Goal: Complete application form: Complete application form

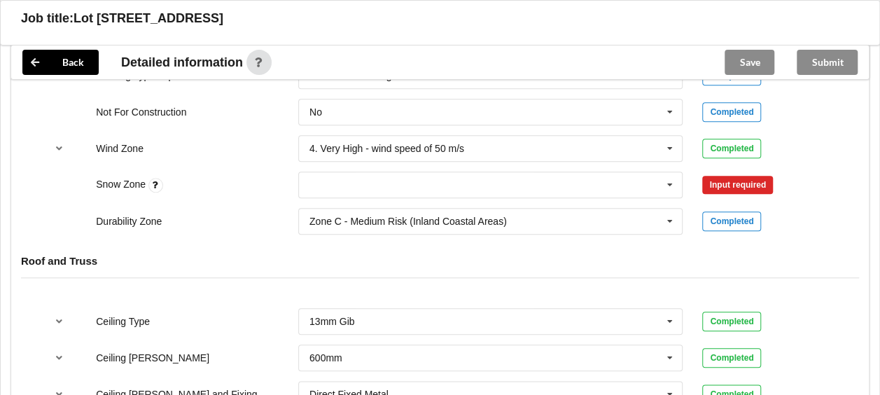
scroll to position [625, 0]
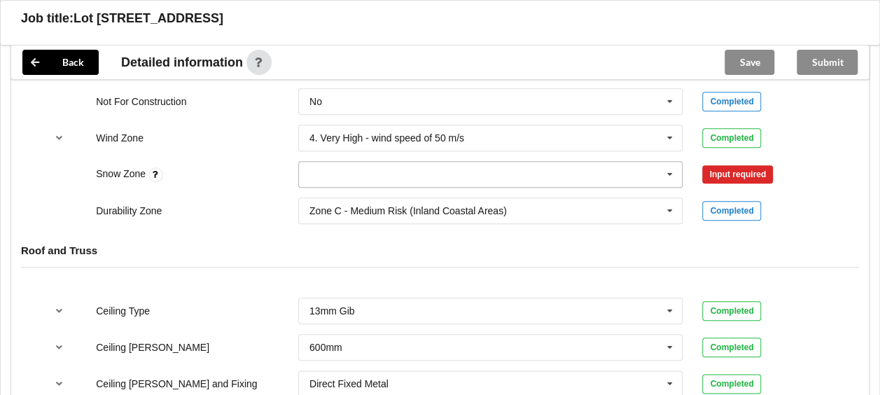
click at [673, 170] on icon at bounding box center [669, 175] width 21 height 26
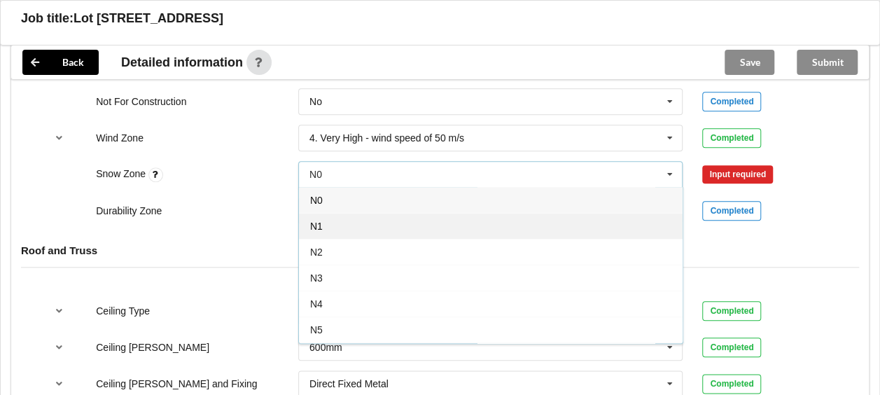
click at [523, 223] on div "N1" at bounding box center [491, 226] width 384 height 26
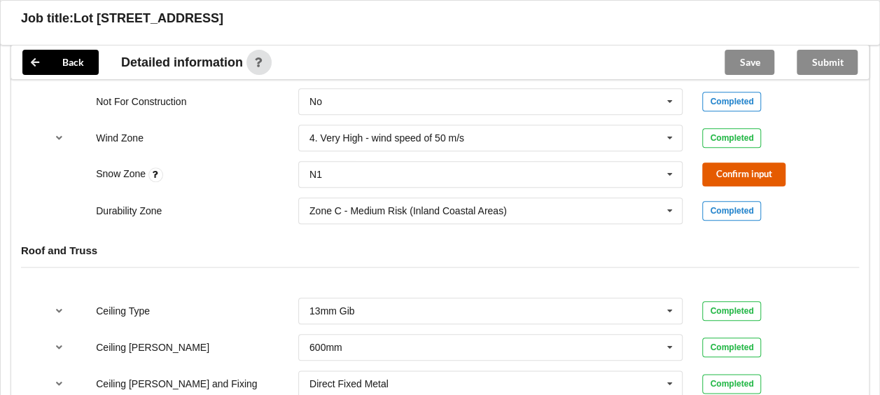
click at [720, 169] on button "Confirm input" at bounding box center [743, 173] width 83 height 23
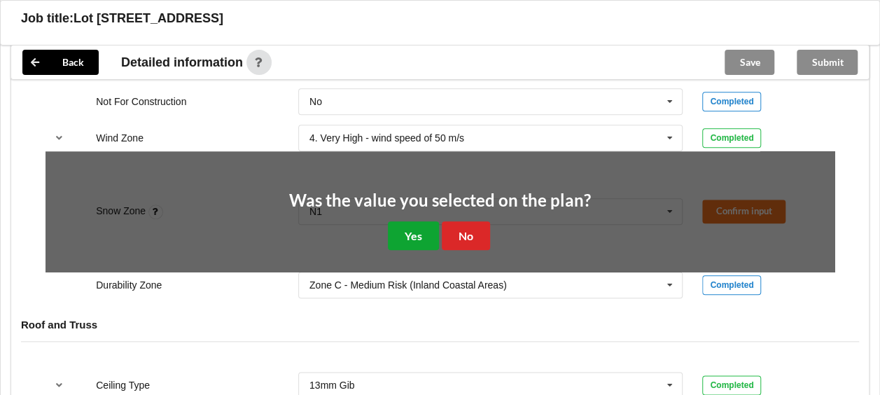
click at [415, 230] on button "Yes" at bounding box center [413, 235] width 51 height 29
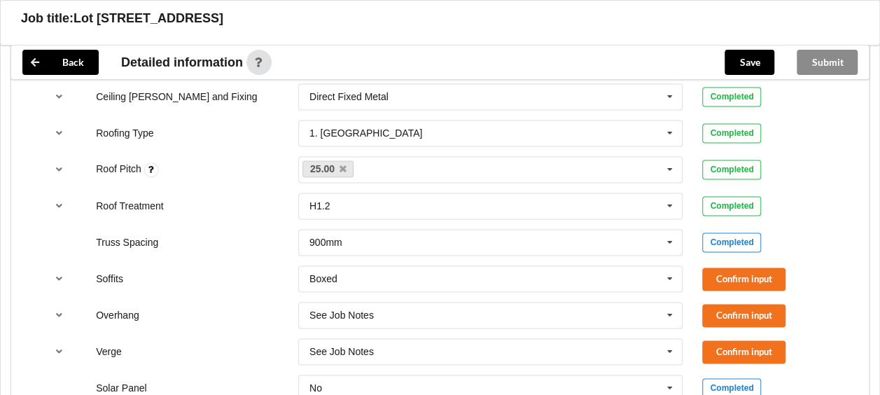
scroll to position [915, 0]
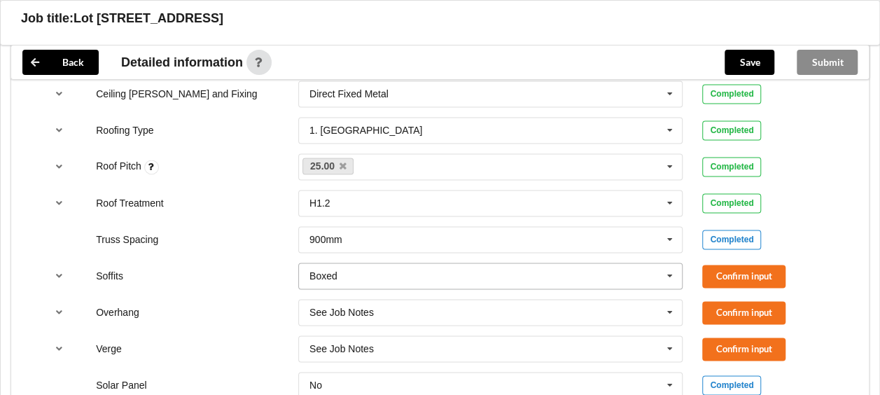
click at [654, 272] on input "text" at bounding box center [492, 275] width 384 height 25
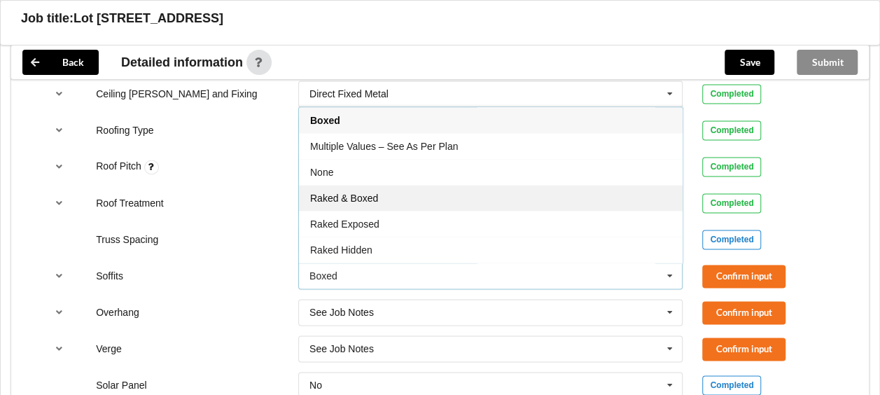
click at [551, 193] on div "Raked & Boxed" at bounding box center [491, 198] width 384 height 26
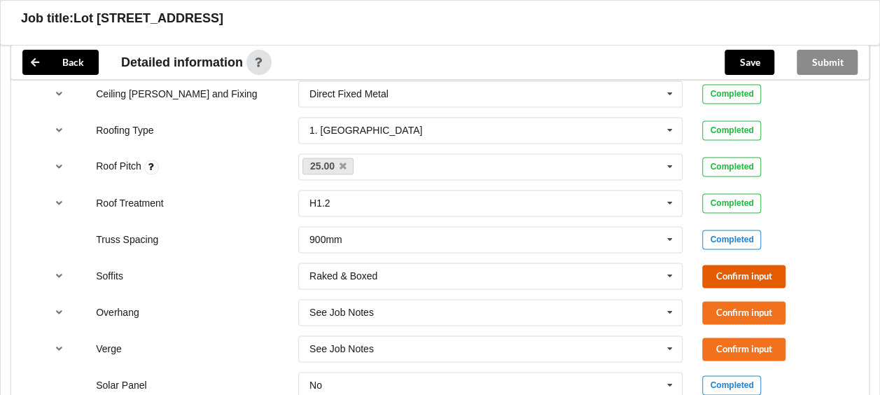
click at [729, 275] on button "Confirm input" at bounding box center [743, 276] width 83 height 23
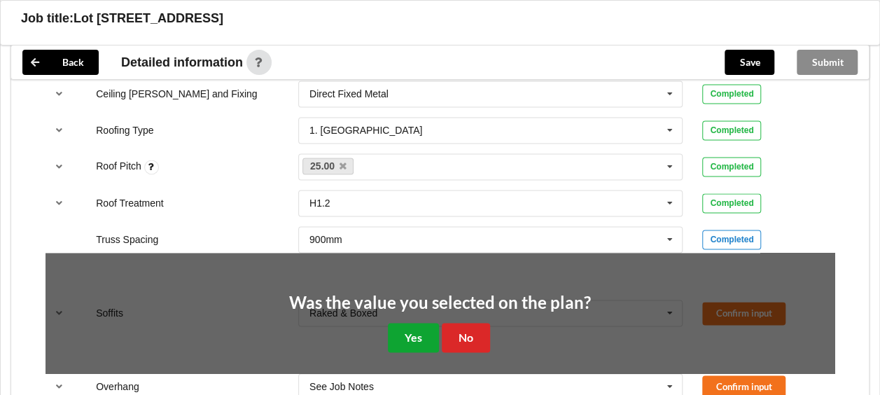
click at [413, 325] on button "Yes" at bounding box center [413, 337] width 51 height 29
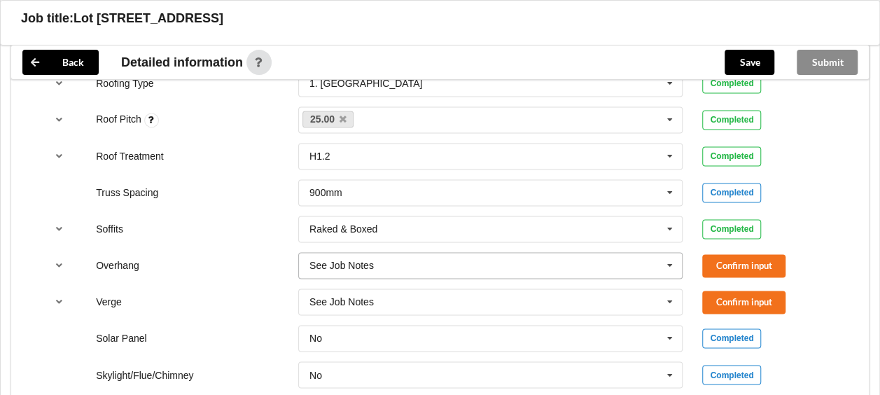
scroll to position [962, 0]
click at [672, 262] on icon at bounding box center [669, 265] width 21 height 26
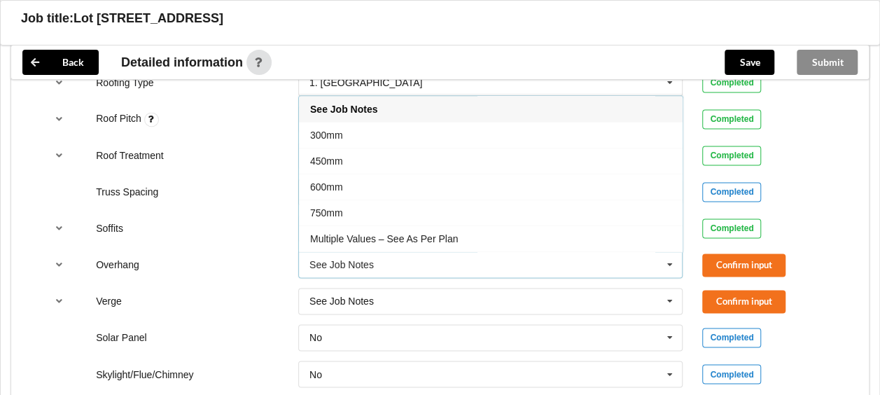
click at [496, 181] on div "600mm" at bounding box center [491, 187] width 384 height 26
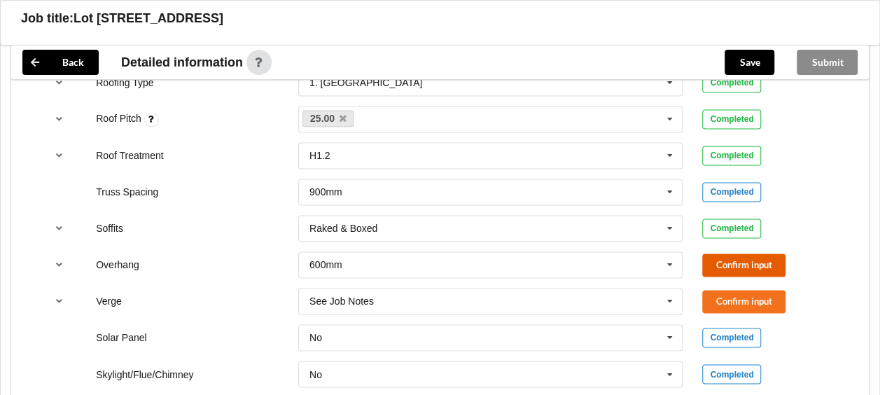
click at [740, 262] on button "Confirm input" at bounding box center [743, 264] width 83 height 23
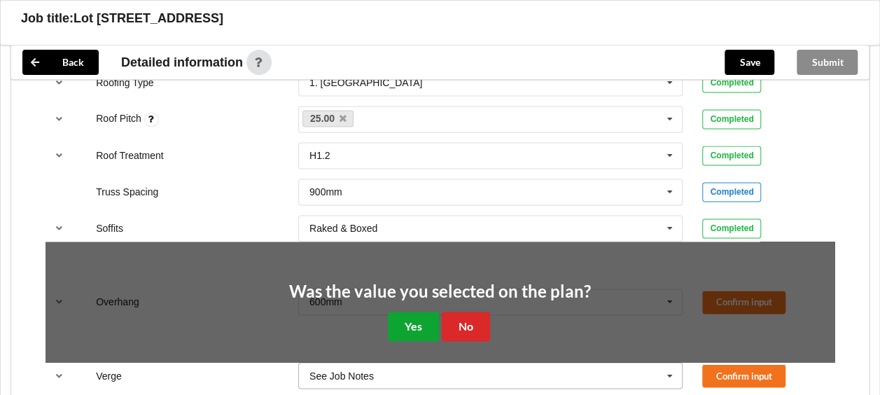
click at [426, 311] on button "Yes" at bounding box center [413, 325] width 51 height 29
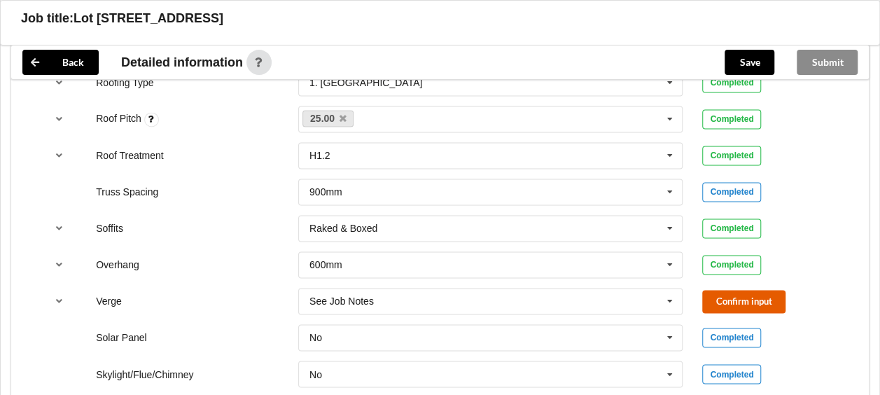
click at [724, 291] on button "Confirm input" at bounding box center [743, 301] width 83 height 23
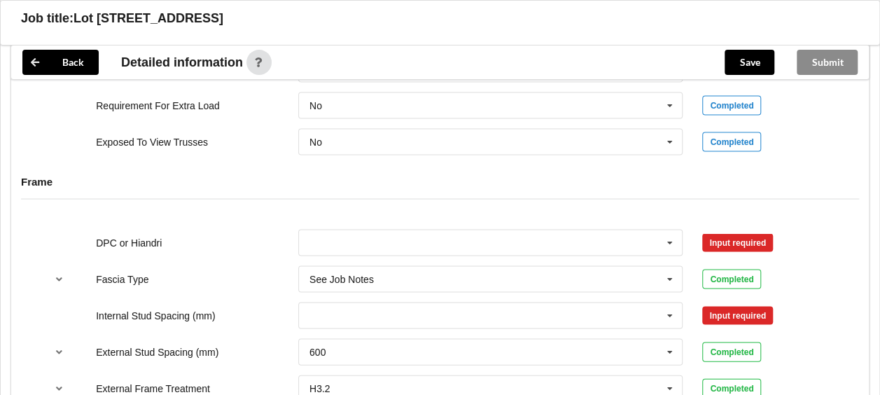
scroll to position [1305, 0]
click at [663, 235] on icon at bounding box center [669, 242] width 21 height 26
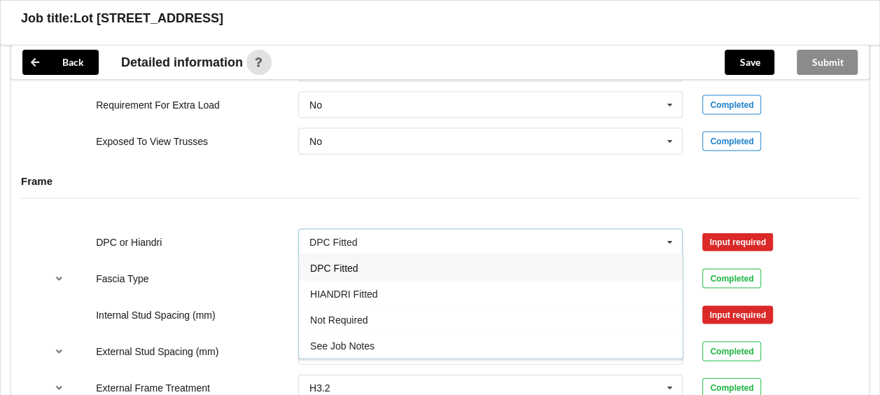
click at [561, 264] on div "DPC Fitted" at bounding box center [491, 267] width 384 height 26
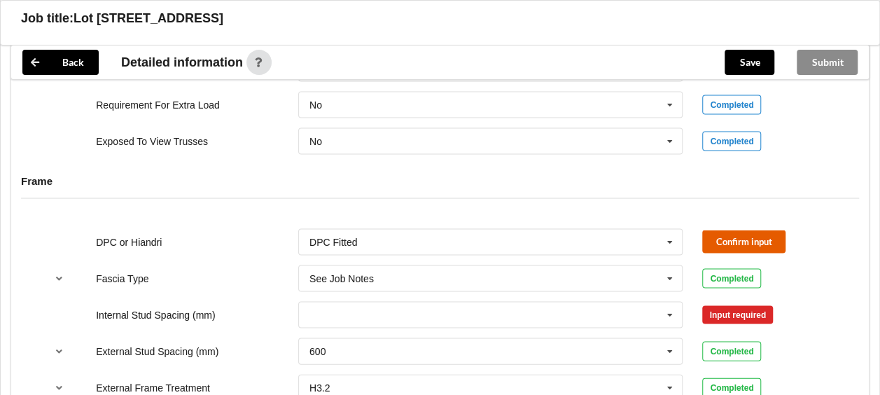
click at [733, 242] on button "Confirm input" at bounding box center [743, 241] width 83 height 23
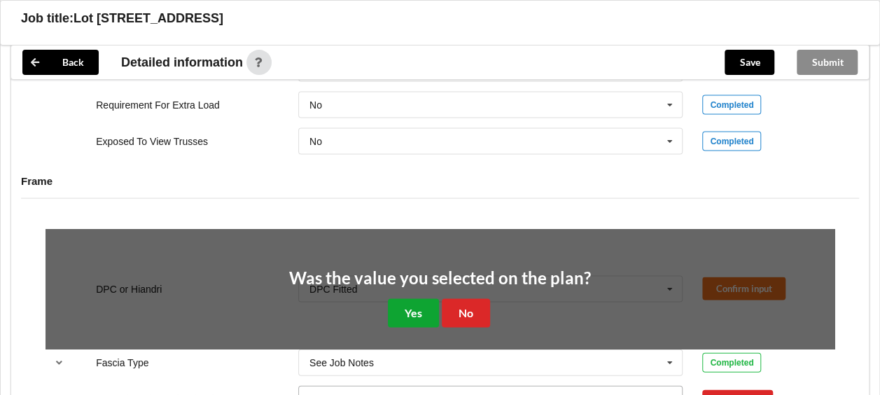
drag, startPoint x: 415, startPoint y: 307, endPoint x: 458, endPoint y: 321, distance: 44.7
click at [414, 307] on button "Yes" at bounding box center [413, 312] width 51 height 29
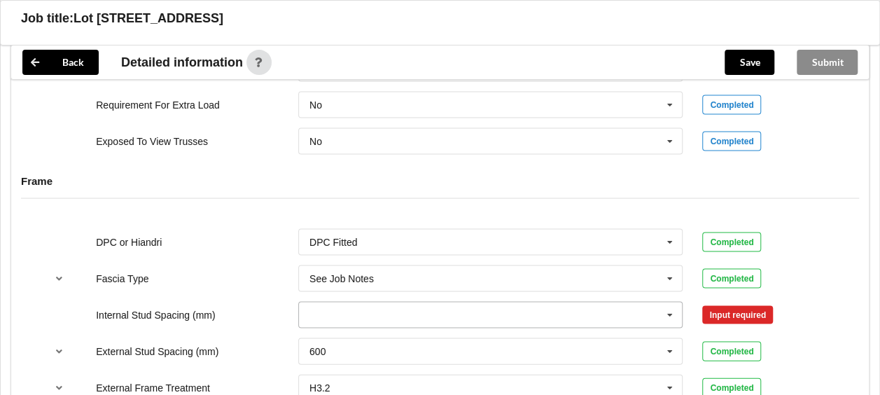
click at [670, 309] on icon at bounding box center [669, 315] width 21 height 26
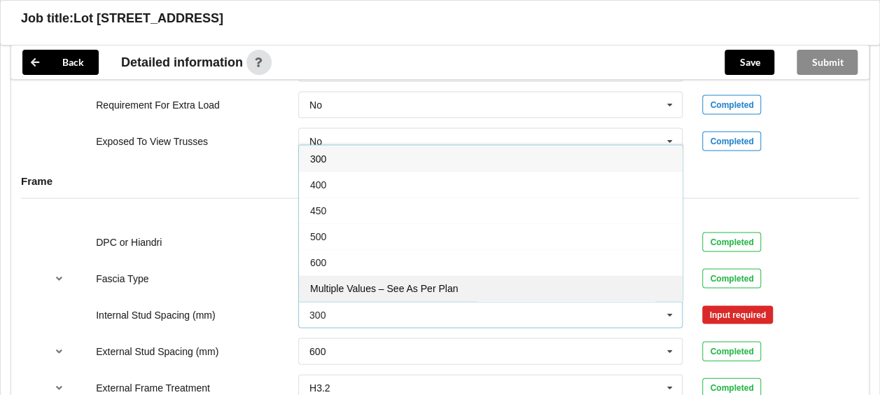
click at [515, 282] on div "Multiple Values – See As Per Plan" at bounding box center [491, 287] width 384 height 26
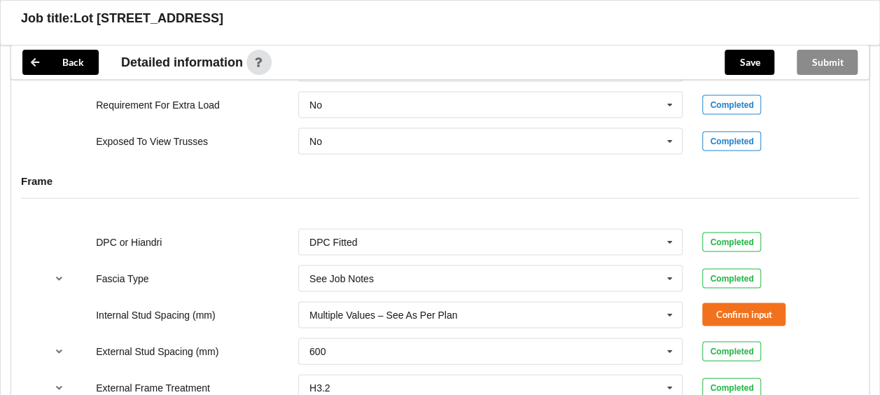
click at [709, 328] on div "External Stud Spacing (mm) 600 300 400 450 500 600 800 Multiple Values – See As…" at bounding box center [440, 351] width 808 height 46
click at [713, 311] on button "Confirm input" at bounding box center [743, 313] width 83 height 23
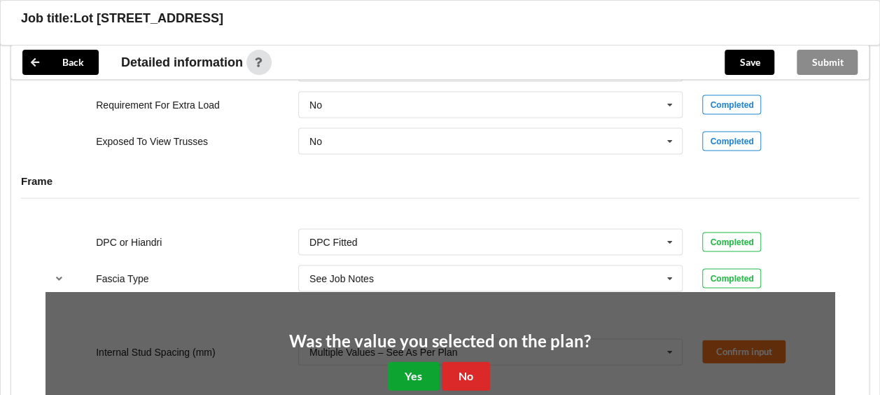
click at [427, 365] on button "Yes" at bounding box center [413, 375] width 51 height 29
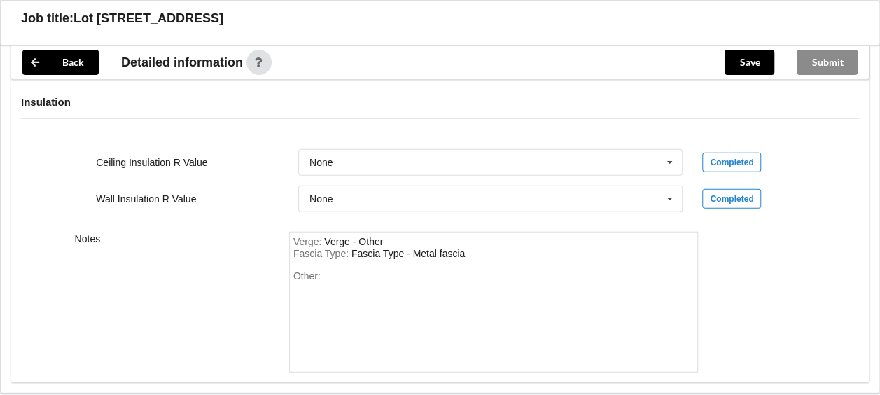
scroll to position [1775, 0]
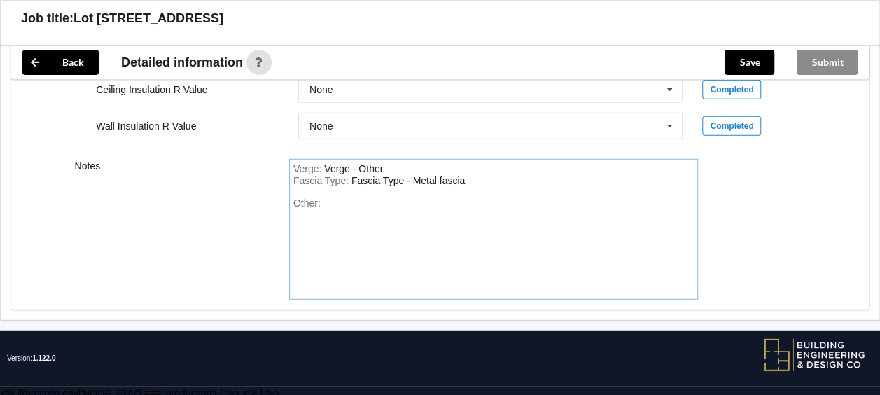
click at [378, 197] on div "Other:" at bounding box center [493, 246] width 401 height 98
click at [756, 63] on button "Save" at bounding box center [749, 62] width 50 height 25
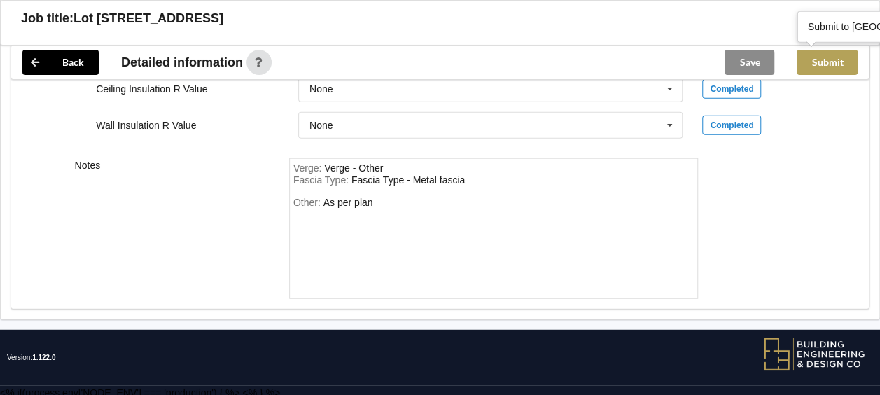
click at [817, 64] on button "Submit" at bounding box center [826, 62] width 61 height 25
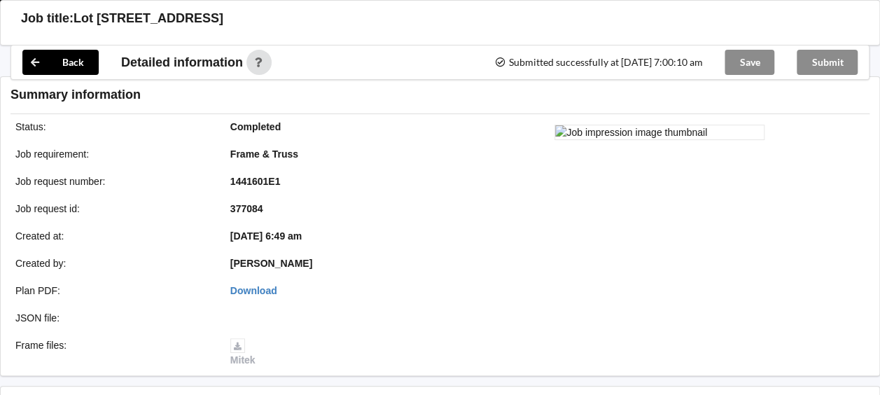
scroll to position [1711, 0]
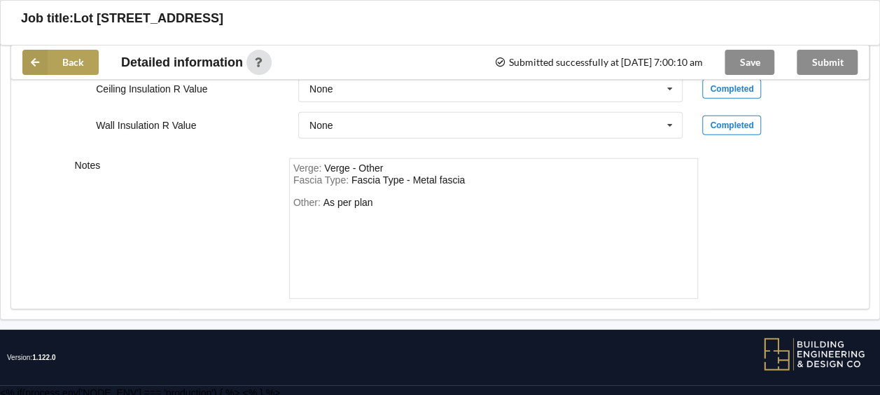
click at [36, 64] on icon at bounding box center [34, 62] width 25 height 25
click at [42, 59] on icon at bounding box center [34, 62] width 25 height 25
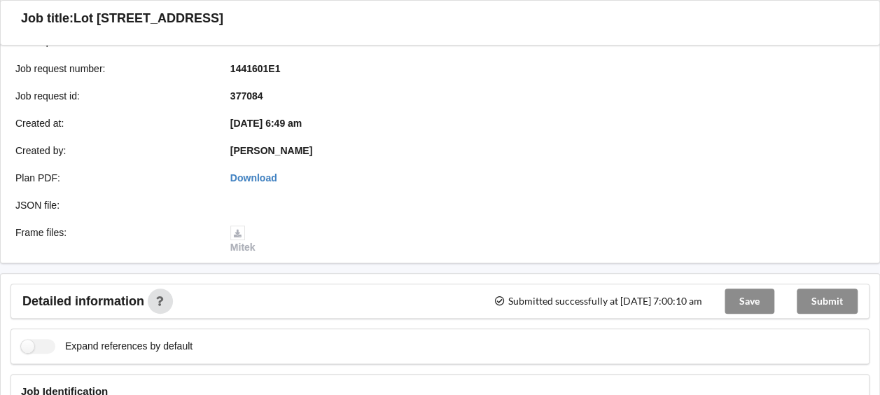
scroll to position [0, 0]
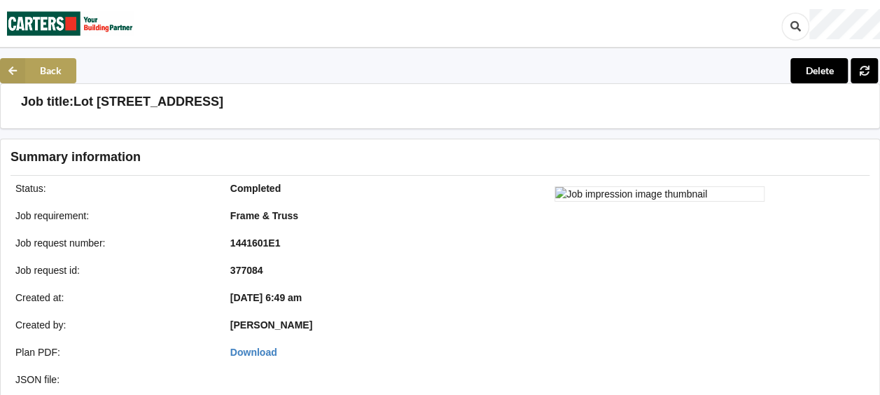
click at [56, 69] on button "Back" at bounding box center [38, 70] width 76 height 25
click at [146, 97] on h3 "Lot [STREET_ADDRESS]" at bounding box center [148, 102] width 150 height 16
click at [8, 66] on icon at bounding box center [12, 70] width 25 height 25
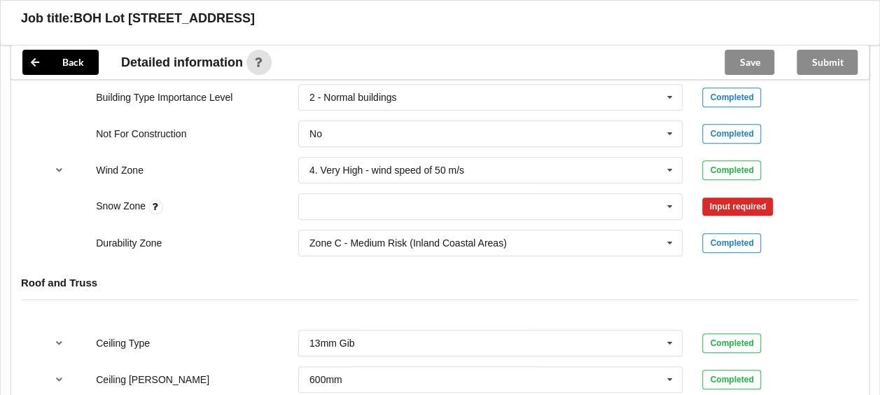
scroll to position [593, 0]
click at [672, 206] on icon at bounding box center [669, 206] width 21 height 26
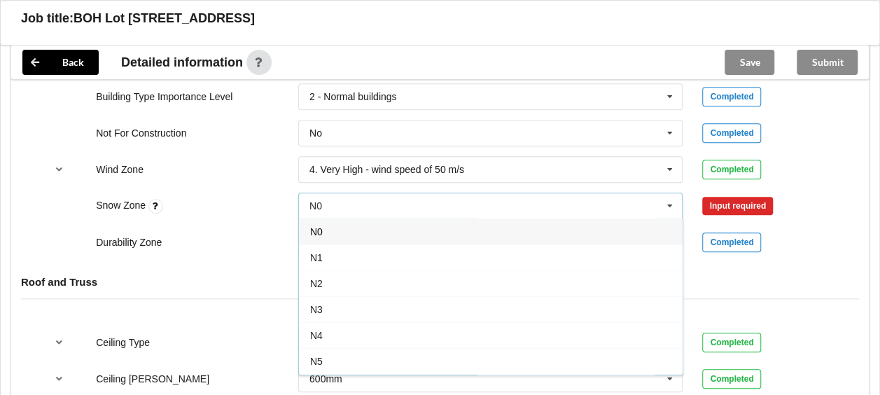
click at [501, 257] on div "N1" at bounding box center [491, 257] width 384 height 26
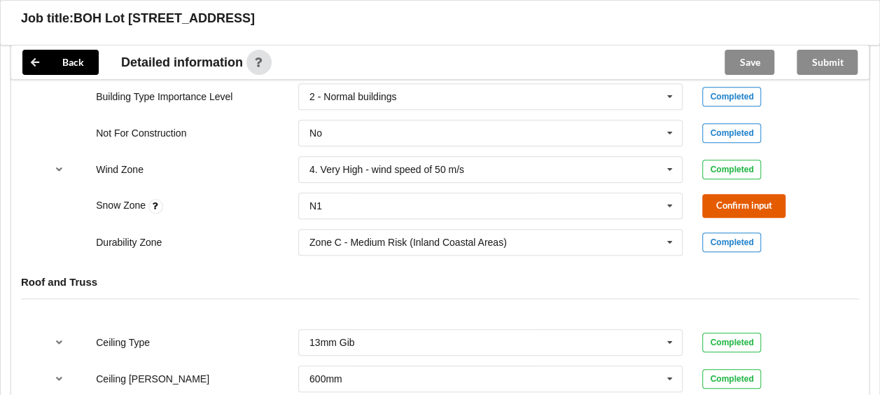
click at [756, 202] on button "Confirm input" at bounding box center [743, 205] width 83 height 23
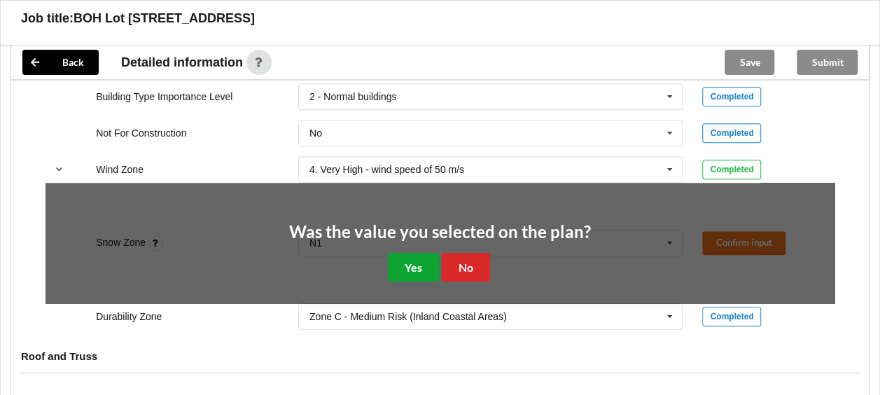
click at [426, 259] on button "Yes" at bounding box center [413, 267] width 51 height 29
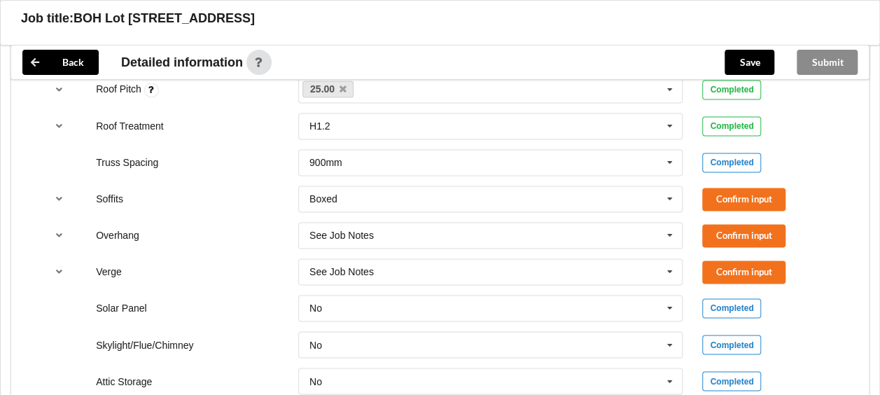
scroll to position [1009, 0]
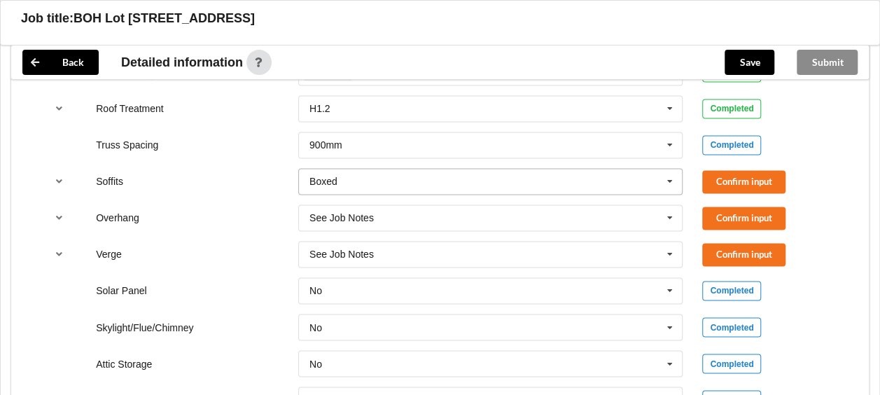
click at [674, 181] on icon at bounding box center [669, 182] width 21 height 26
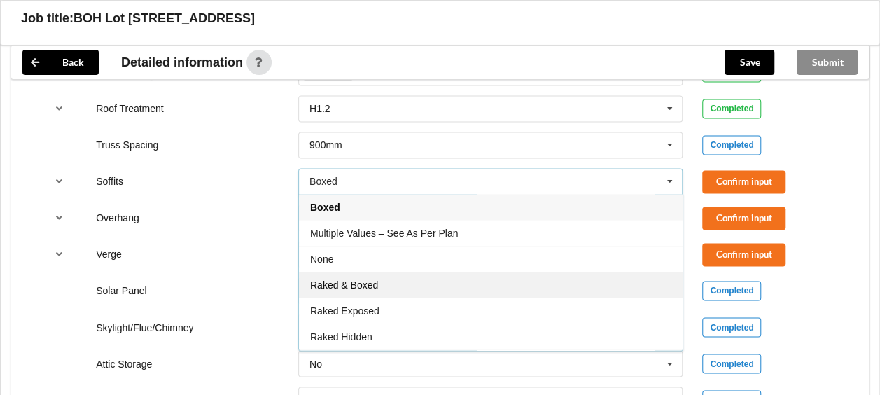
click at [579, 282] on div "Raked & Boxed" at bounding box center [491, 285] width 384 height 26
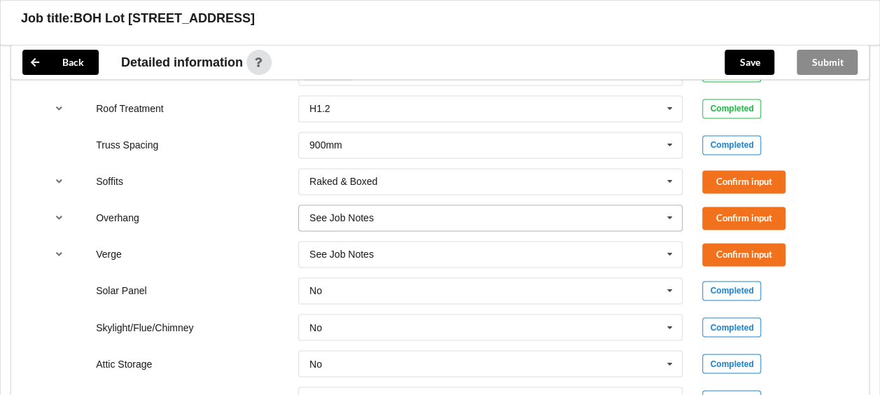
click at [667, 212] on icon at bounding box center [669, 218] width 21 height 26
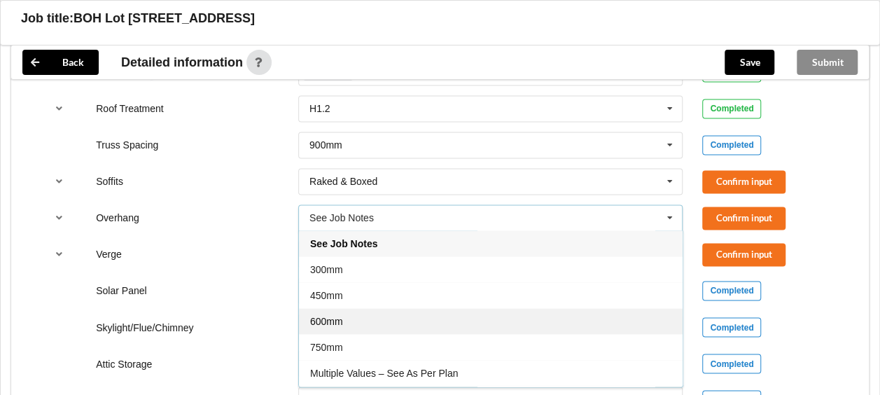
click at [547, 329] on div "600mm" at bounding box center [491, 321] width 384 height 26
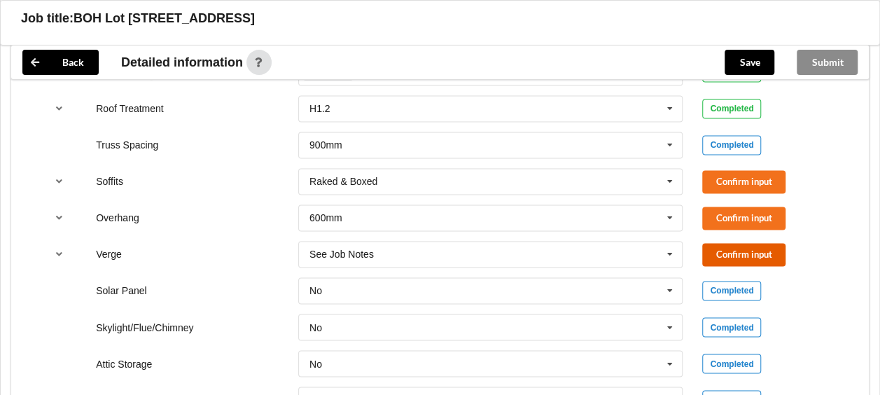
click at [719, 248] on button "Confirm input" at bounding box center [743, 254] width 83 height 23
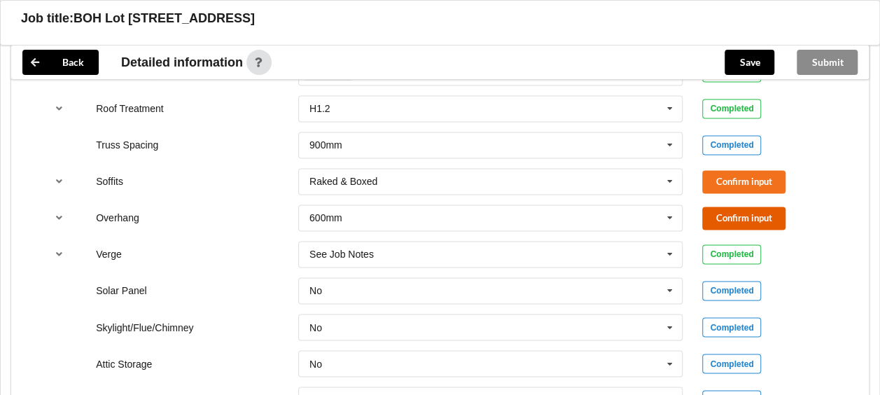
click at [722, 219] on button "Confirm input" at bounding box center [743, 217] width 83 height 23
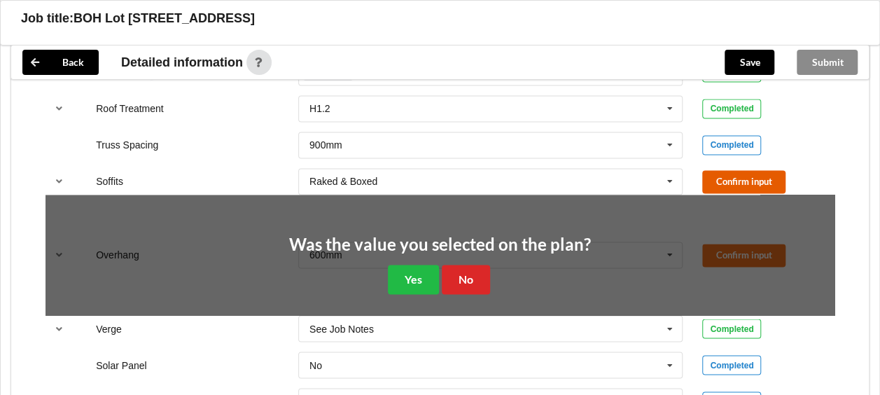
click at [729, 178] on button "Confirm input" at bounding box center [743, 181] width 83 height 23
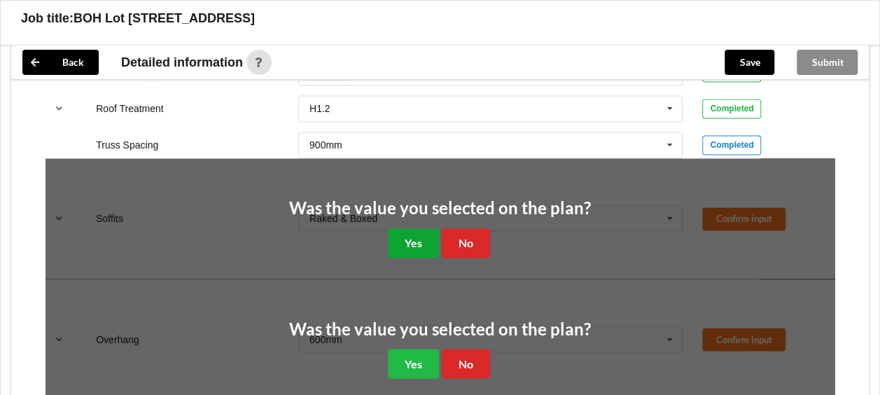
drag, startPoint x: 423, startPoint y: 234, endPoint x: 431, endPoint y: 258, distance: 24.6
click at [423, 234] on button "Yes" at bounding box center [413, 242] width 51 height 29
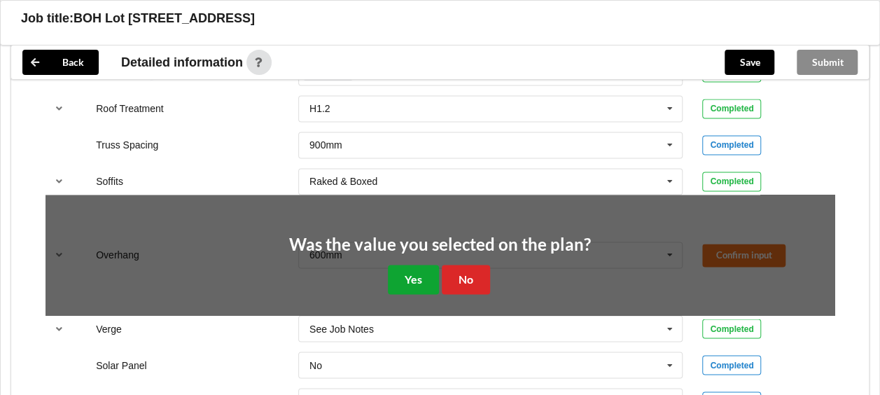
click at [416, 277] on button "Yes" at bounding box center [413, 279] width 51 height 29
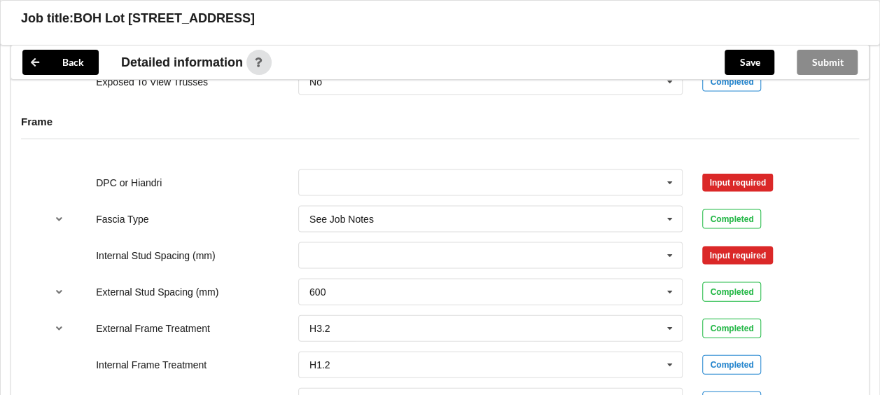
scroll to position [1364, 0]
click at [669, 172] on icon at bounding box center [669, 182] width 21 height 26
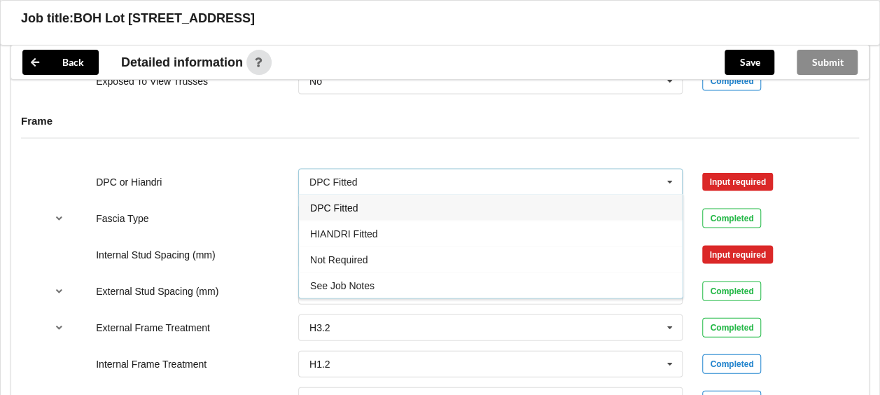
click at [577, 204] on div "DPC Fitted" at bounding box center [491, 208] width 384 height 26
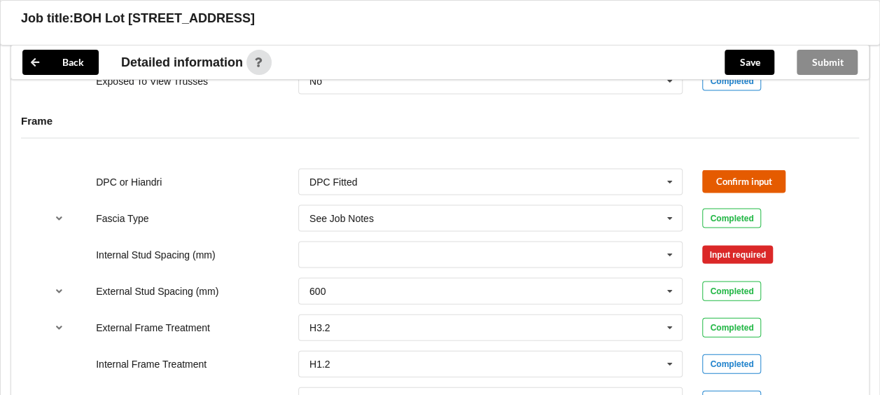
click at [732, 170] on button "Confirm input" at bounding box center [743, 181] width 83 height 23
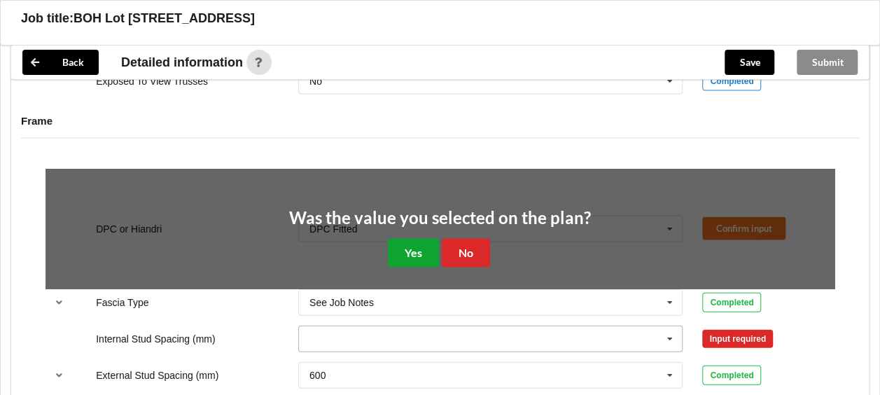
drag, startPoint x: 410, startPoint y: 253, endPoint x: 468, endPoint y: 256, distance: 57.5
click at [412, 252] on button "Yes" at bounding box center [413, 253] width 51 height 29
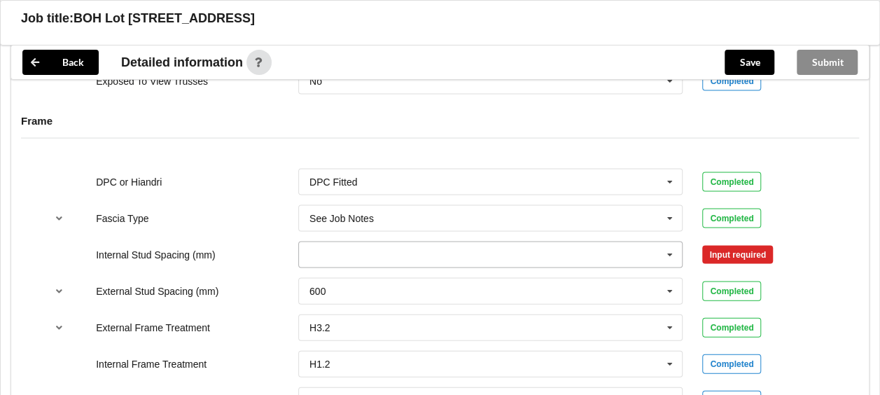
click at [669, 254] on icon at bounding box center [669, 255] width 21 height 26
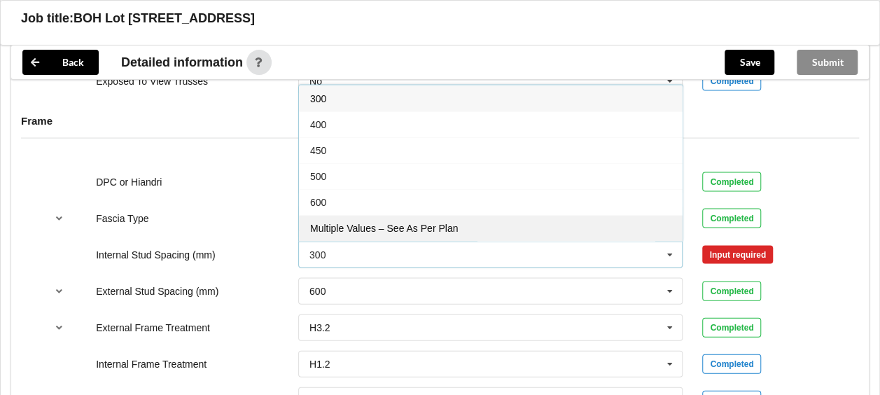
click at [528, 226] on div "Multiple Values – See As Per Plan" at bounding box center [491, 228] width 384 height 26
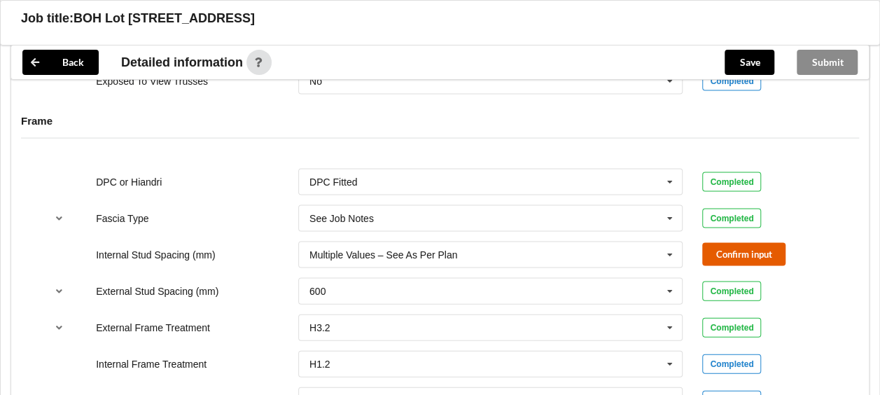
click at [728, 255] on button "Confirm input" at bounding box center [743, 254] width 83 height 23
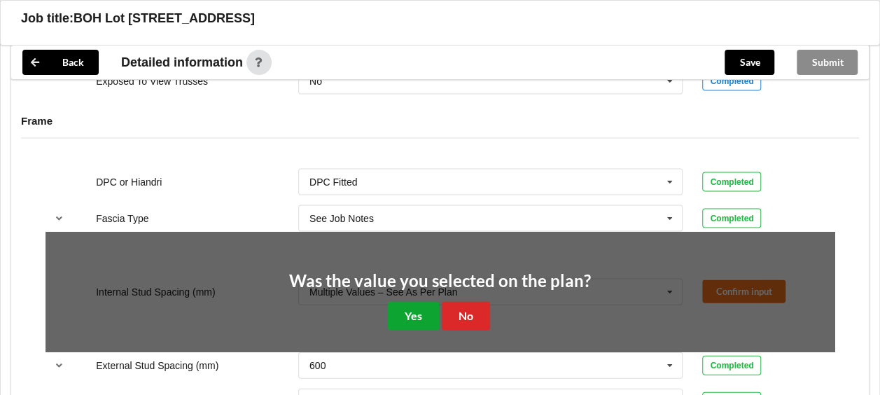
click at [422, 302] on button "Yes" at bounding box center [413, 316] width 51 height 29
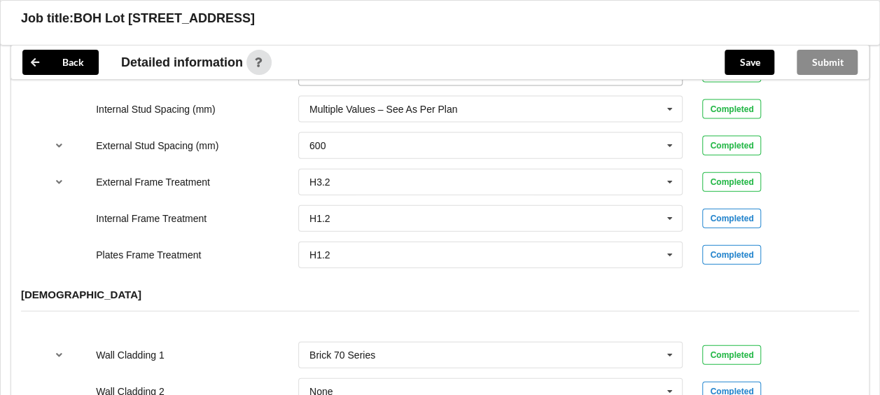
scroll to position [1508, 0]
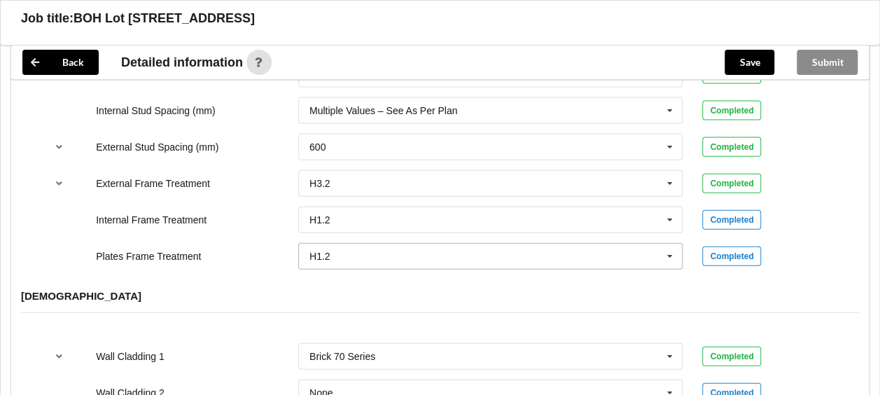
click at [677, 251] on icon at bounding box center [669, 257] width 21 height 26
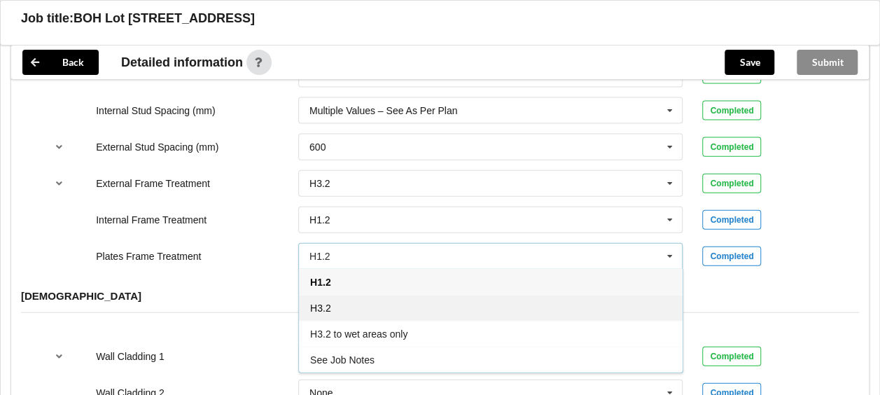
click at [570, 307] on div "H3.2" at bounding box center [491, 308] width 384 height 26
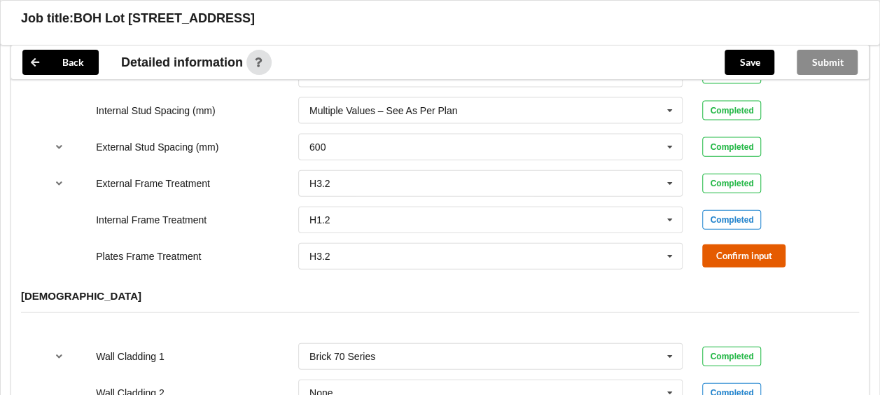
click at [733, 255] on button "Confirm input" at bounding box center [743, 255] width 83 height 23
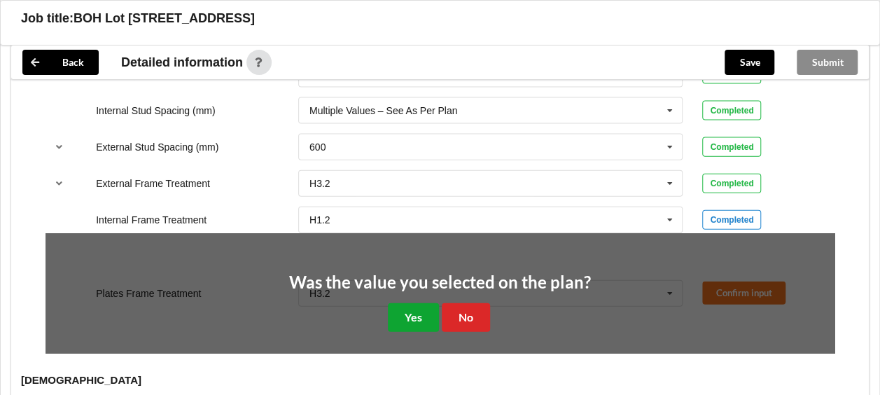
click at [417, 308] on button "Yes" at bounding box center [413, 317] width 51 height 29
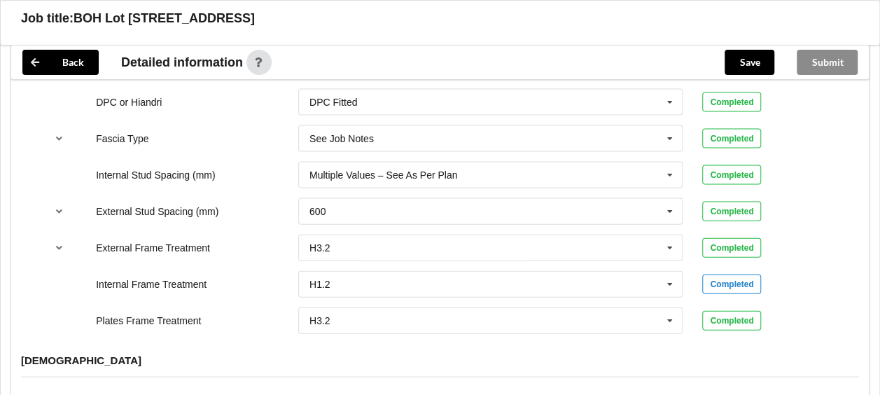
scroll to position [1445, 0]
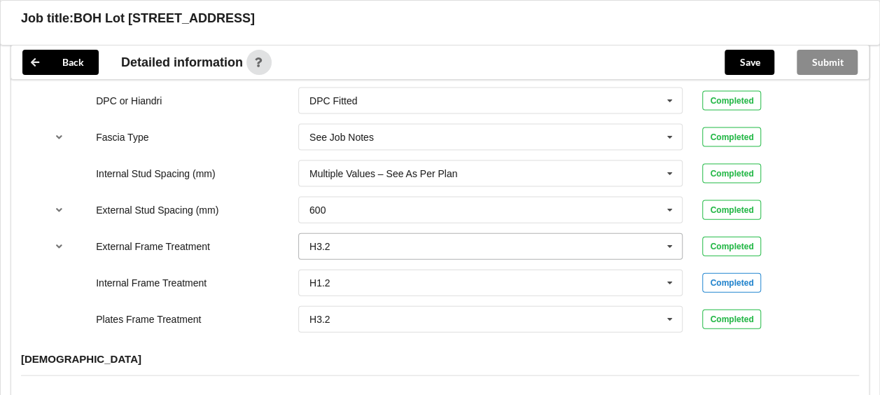
click at [672, 244] on icon at bounding box center [669, 247] width 21 height 26
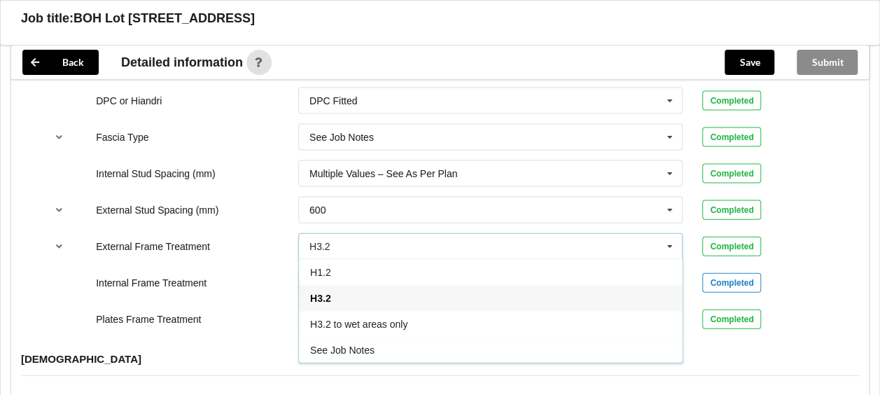
click at [568, 267] on div "H1.2" at bounding box center [491, 272] width 384 height 26
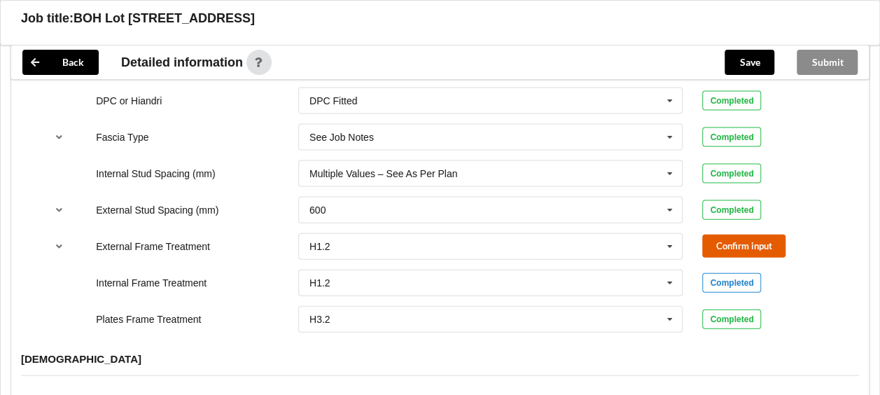
click at [724, 249] on button "Confirm input" at bounding box center [743, 245] width 83 height 23
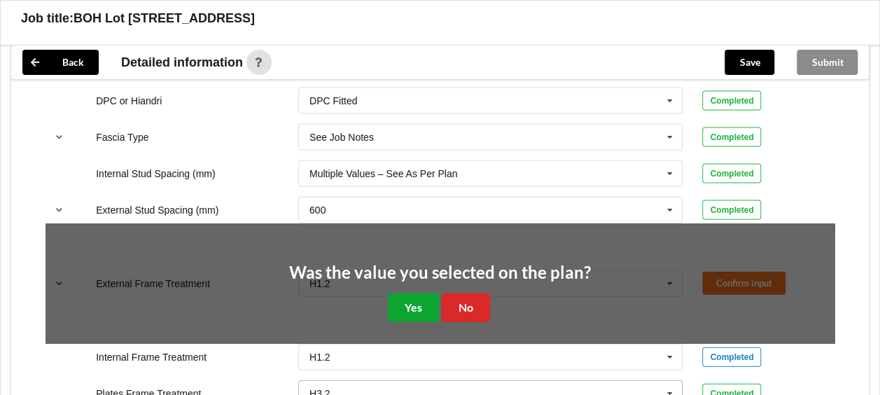
click at [402, 311] on button "Yes" at bounding box center [413, 307] width 51 height 29
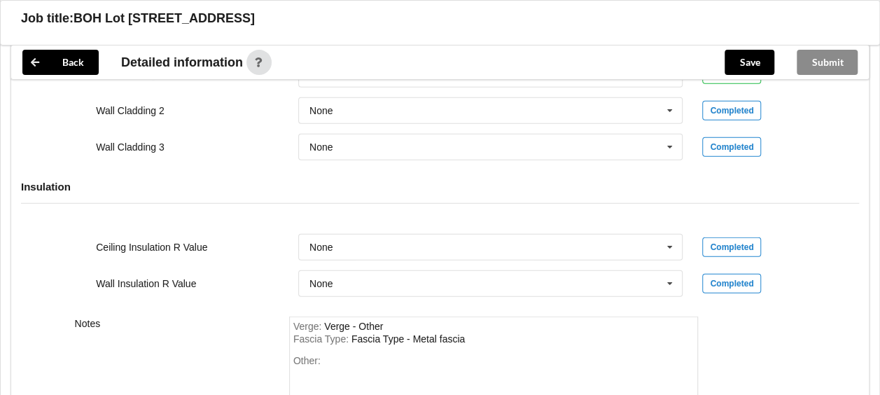
scroll to position [1948, 0]
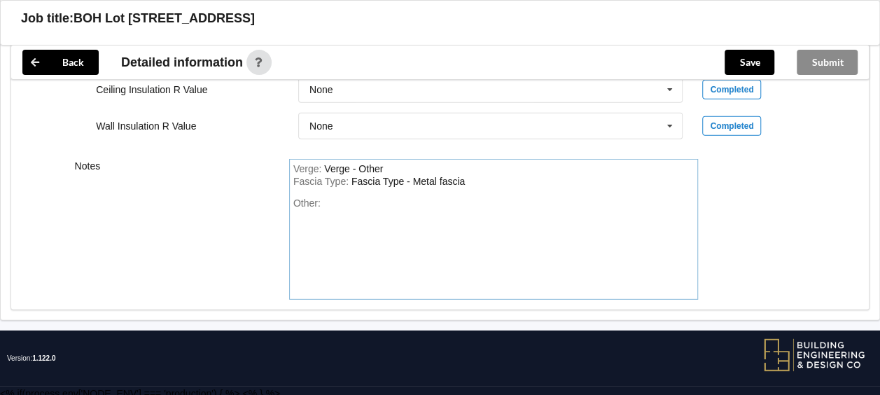
click at [437, 204] on div "Other:" at bounding box center [493, 246] width 401 height 98
click at [771, 60] on button "Save" at bounding box center [749, 62] width 50 height 25
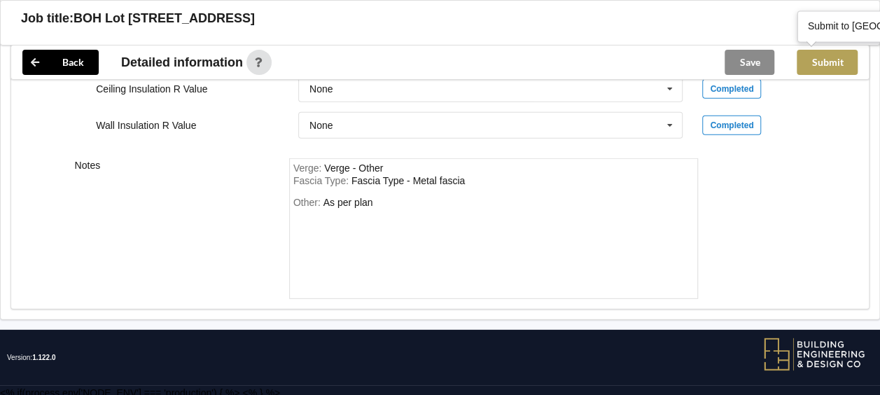
click at [822, 63] on button "Submit" at bounding box center [826, 62] width 61 height 25
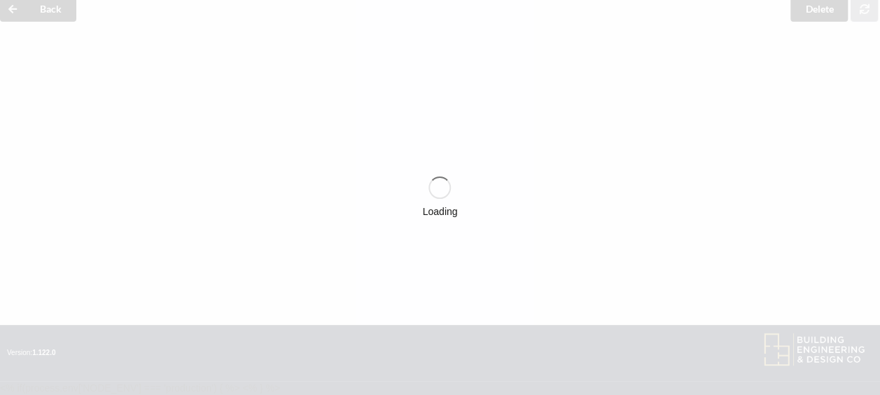
scroll to position [1884, 0]
